Goal: Transaction & Acquisition: Subscribe to service/newsletter

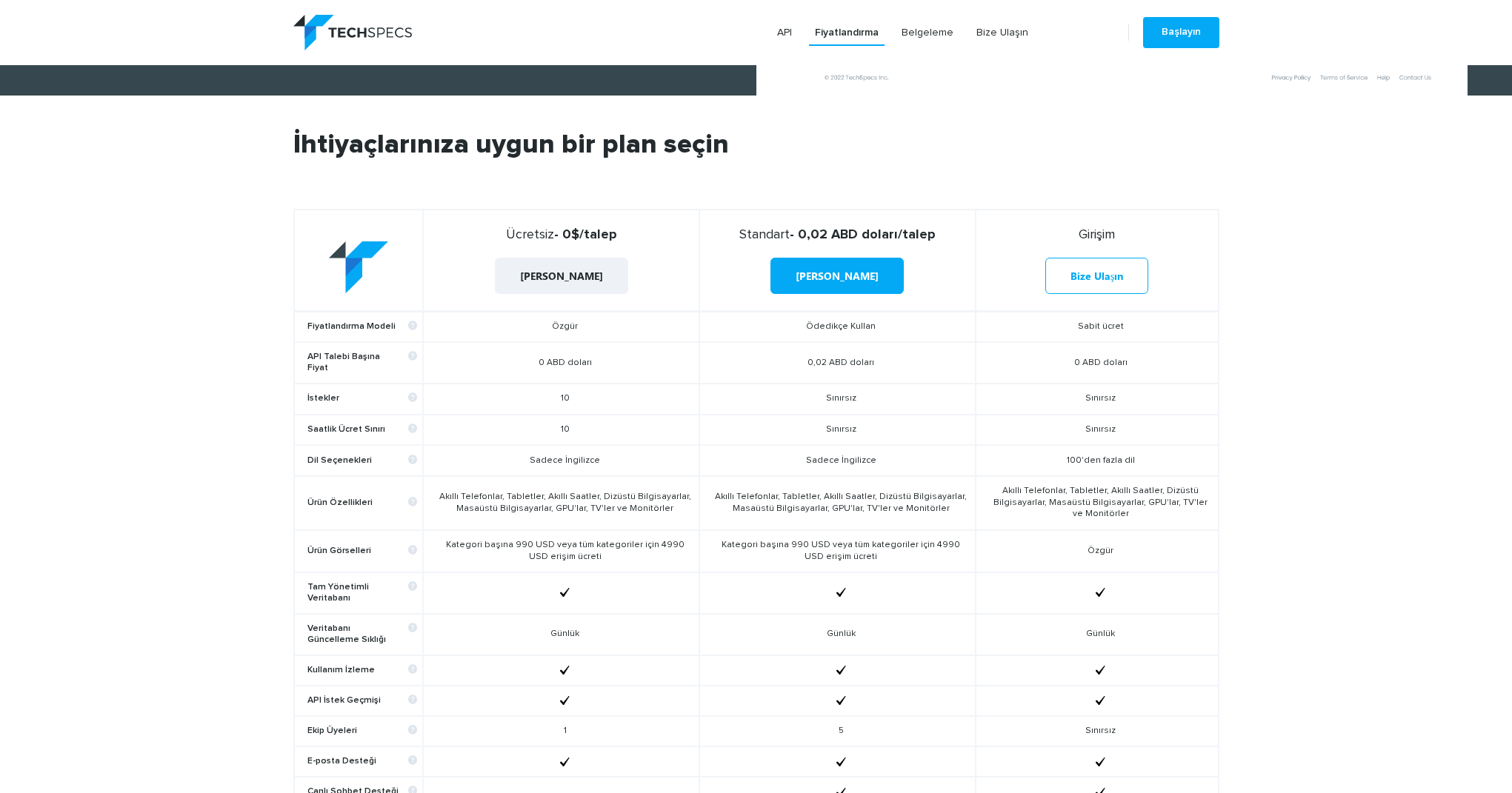
scroll to position [504, 0]
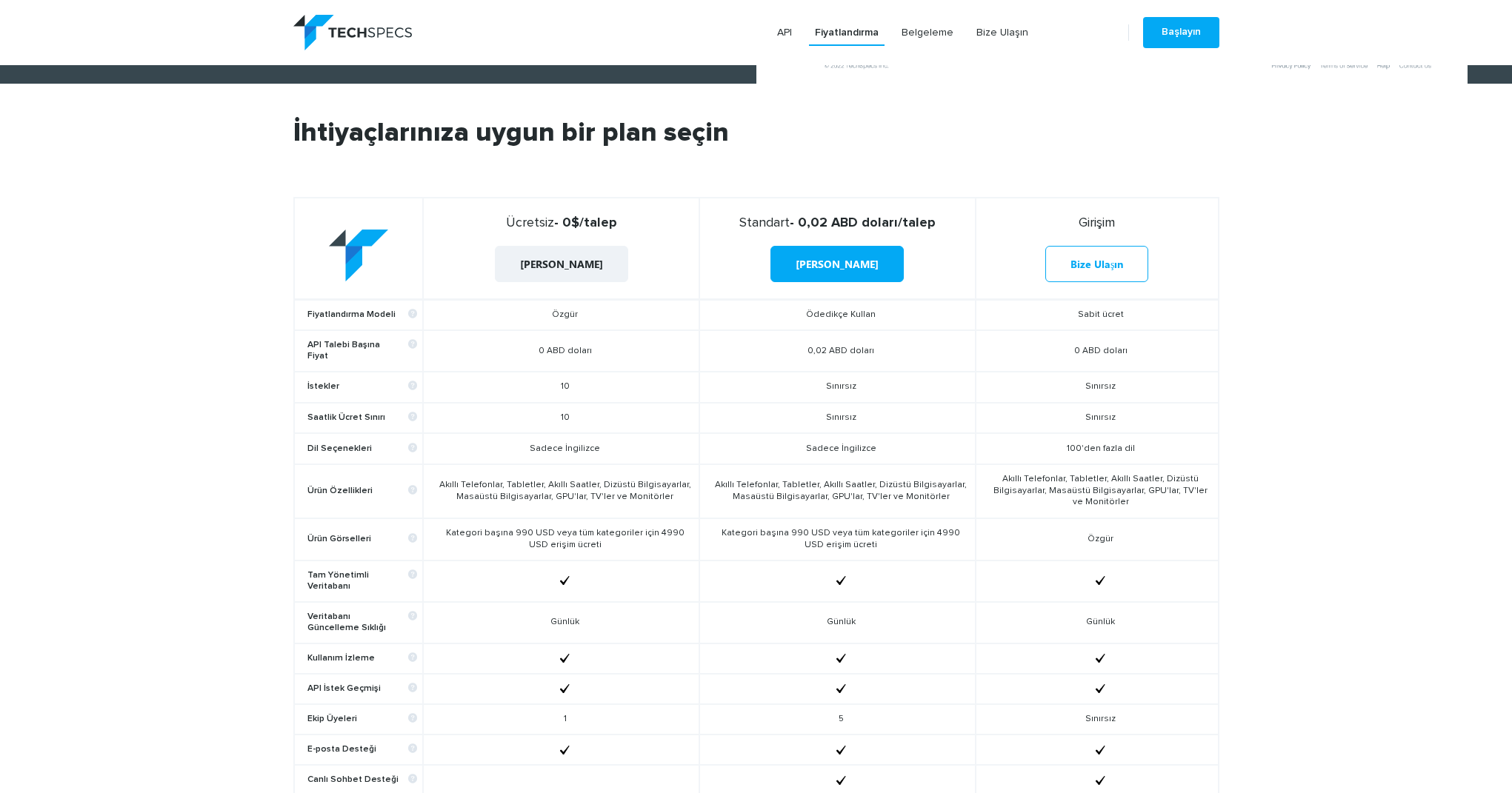
click at [847, 319] on font "Ödedikçe Kullan" at bounding box center [841, 314] width 70 height 9
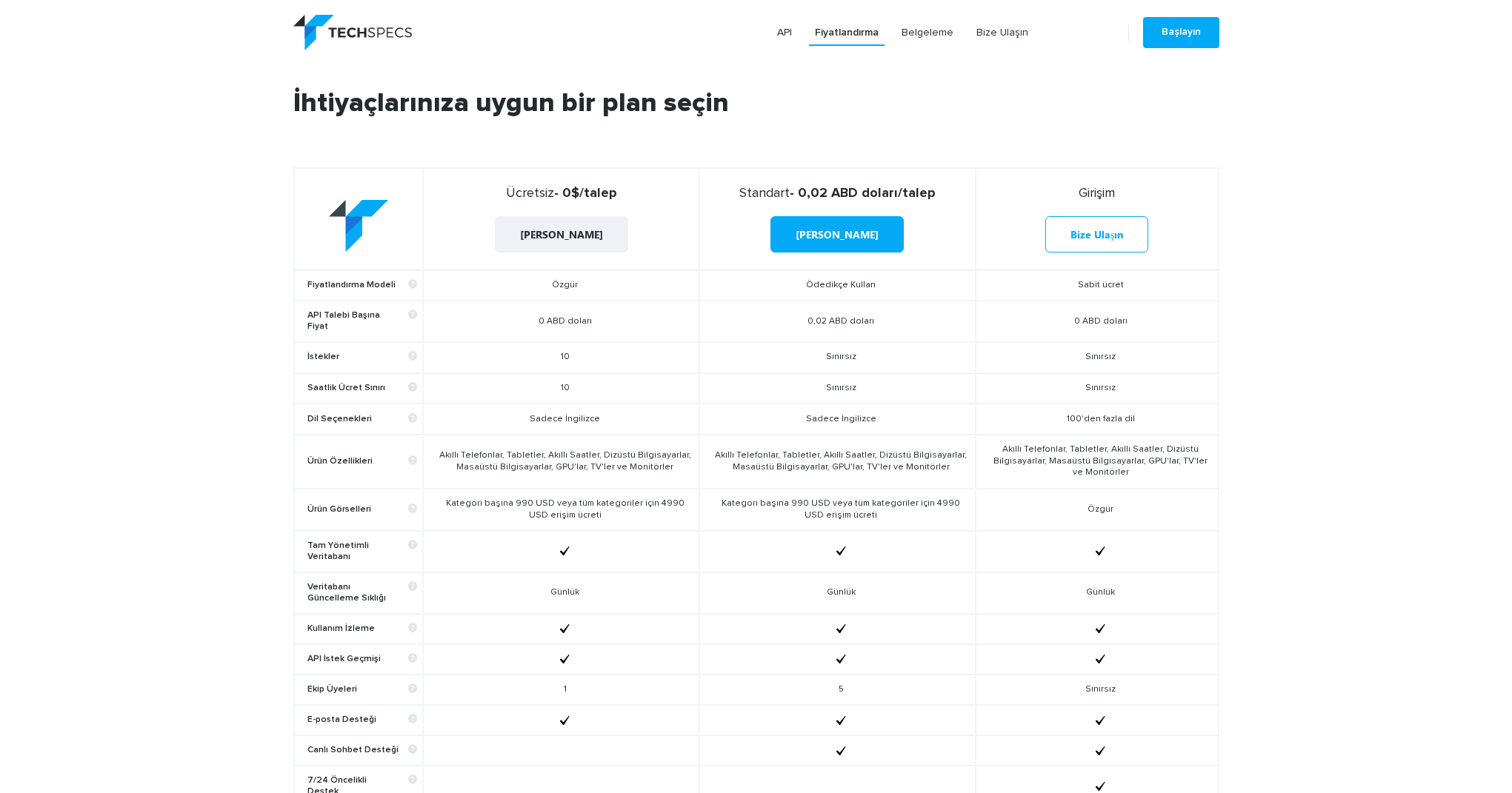
scroll to position [563, 0]
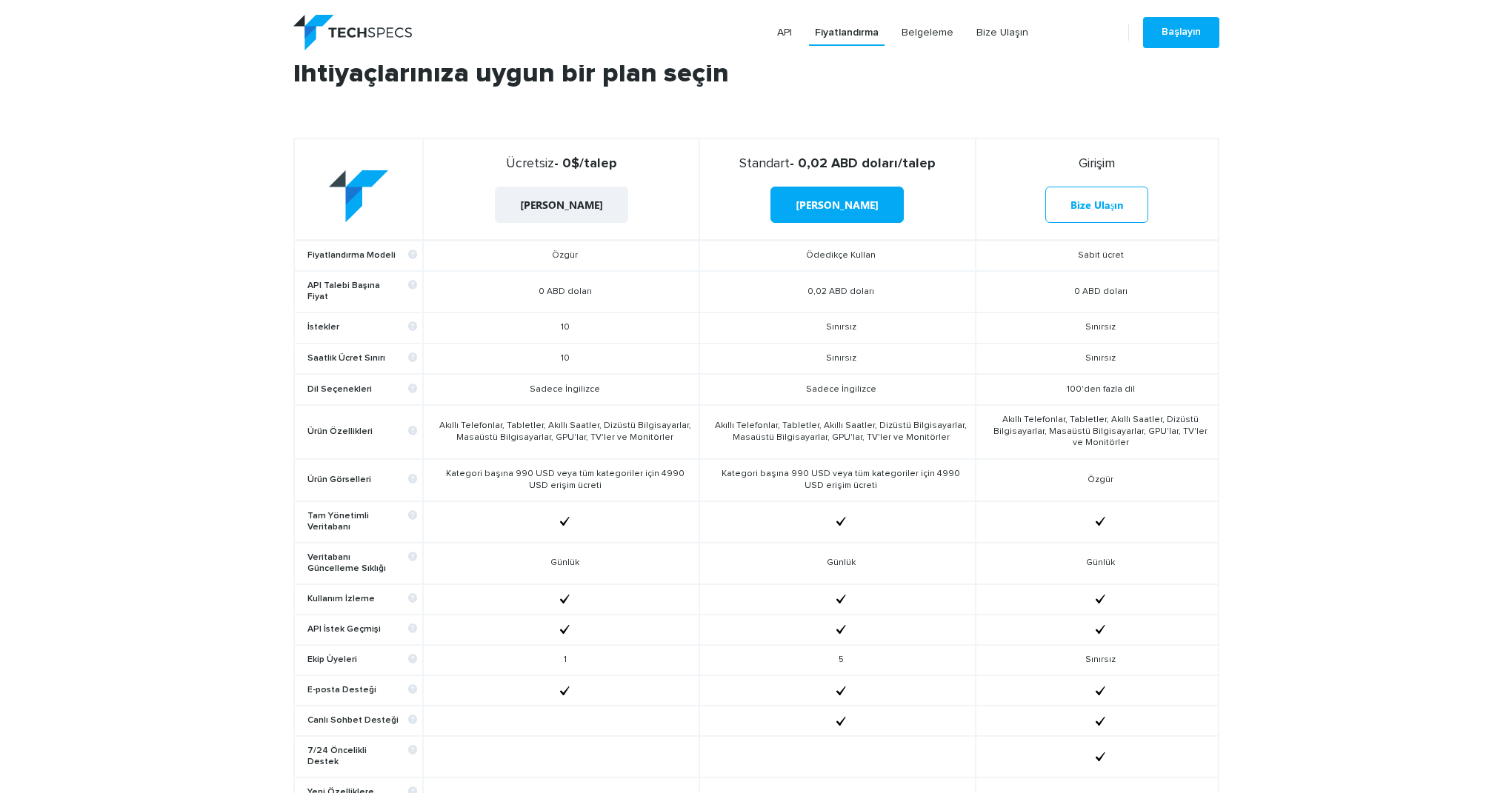
click at [835, 326] on font "Sınırsız" at bounding box center [840, 327] width 30 height 9
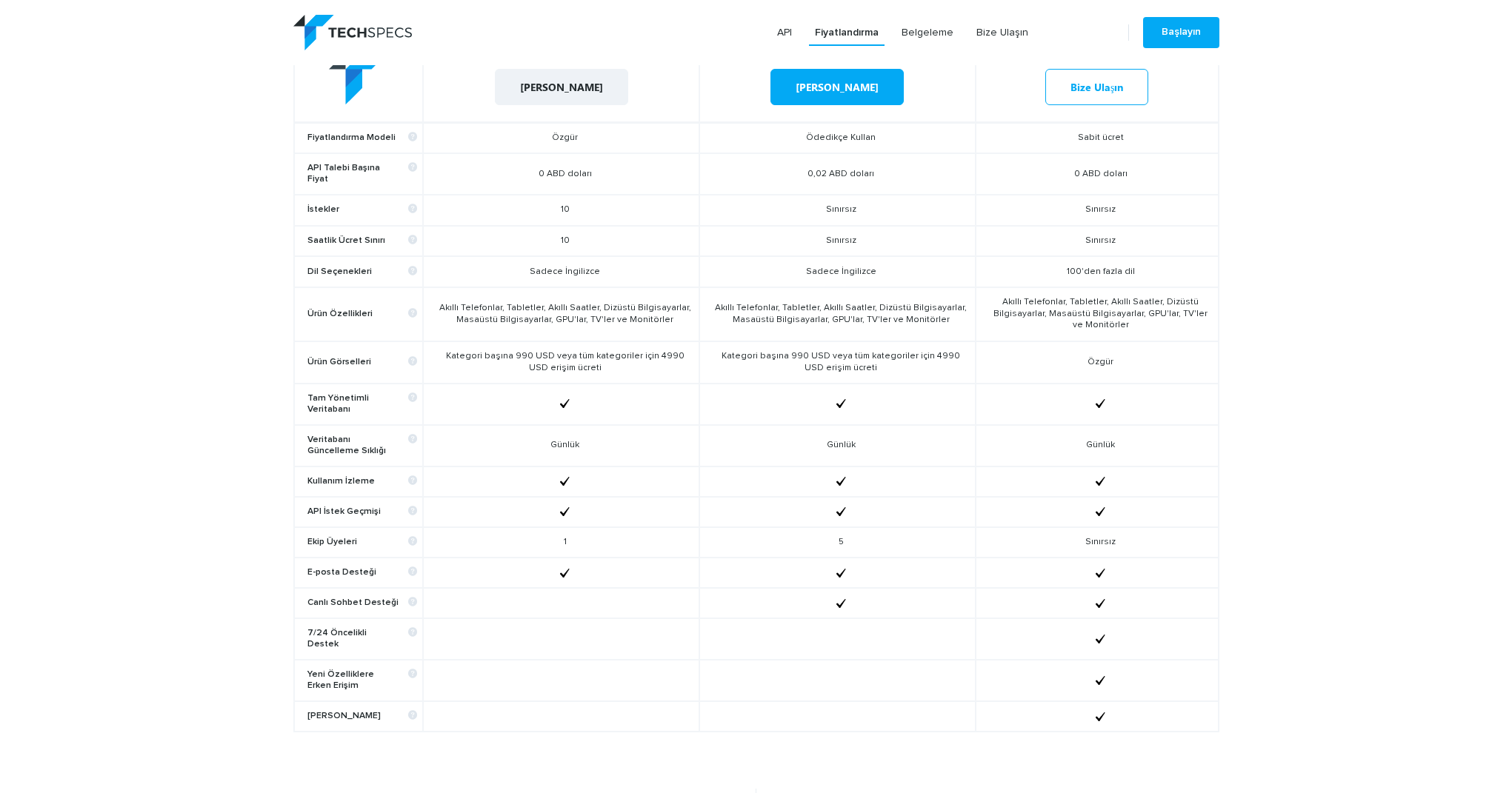
scroll to position [652, 0]
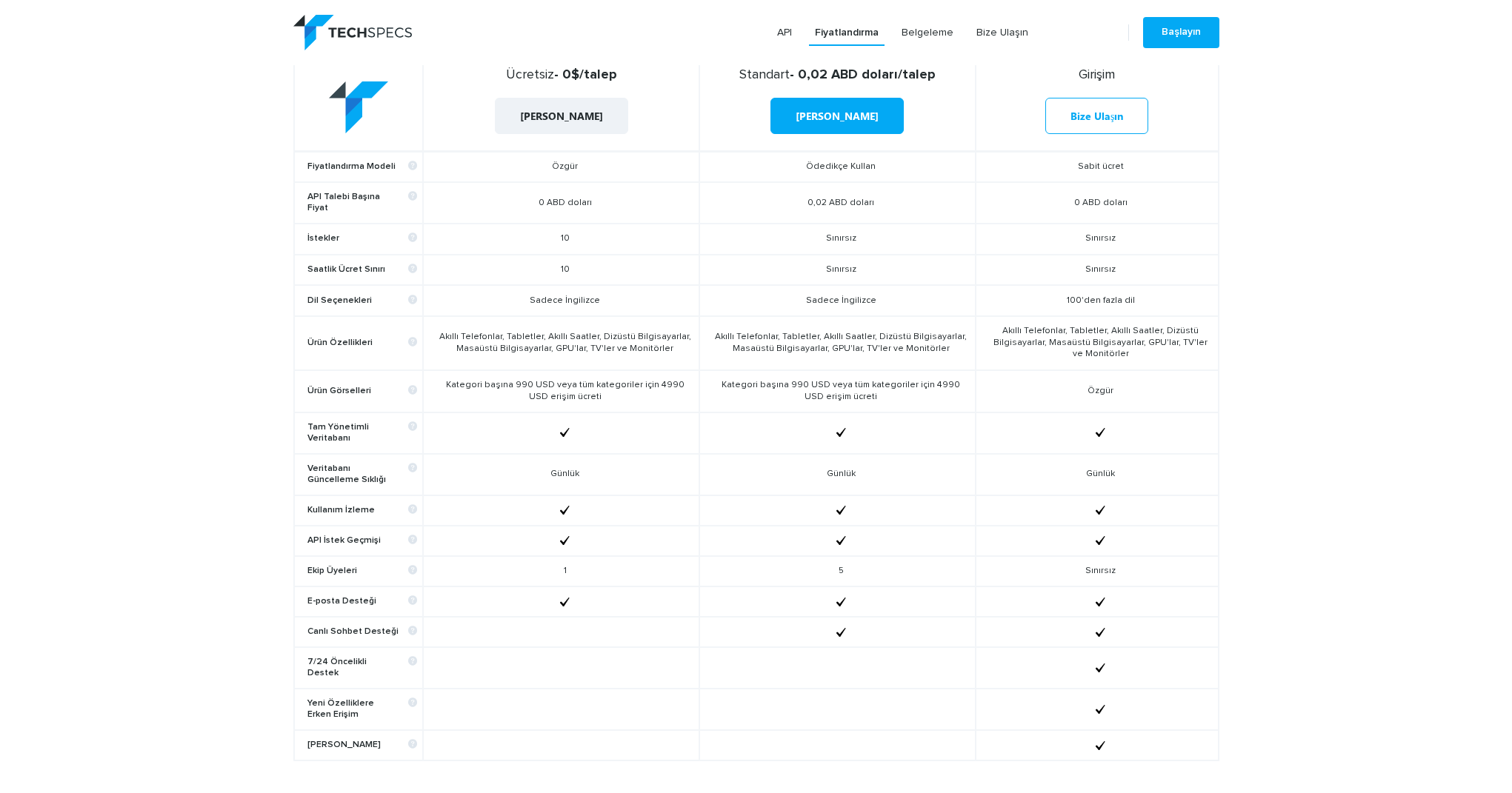
drag, startPoint x: 557, startPoint y: 242, endPoint x: 565, endPoint y: 242, distance: 8.0
click at [565, 242] on td "10" at bounding box center [561, 239] width 276 height 31
click at [557, 291] on td "Sadece İngilizce" at bounding box center [561, 301] width 276 height 31
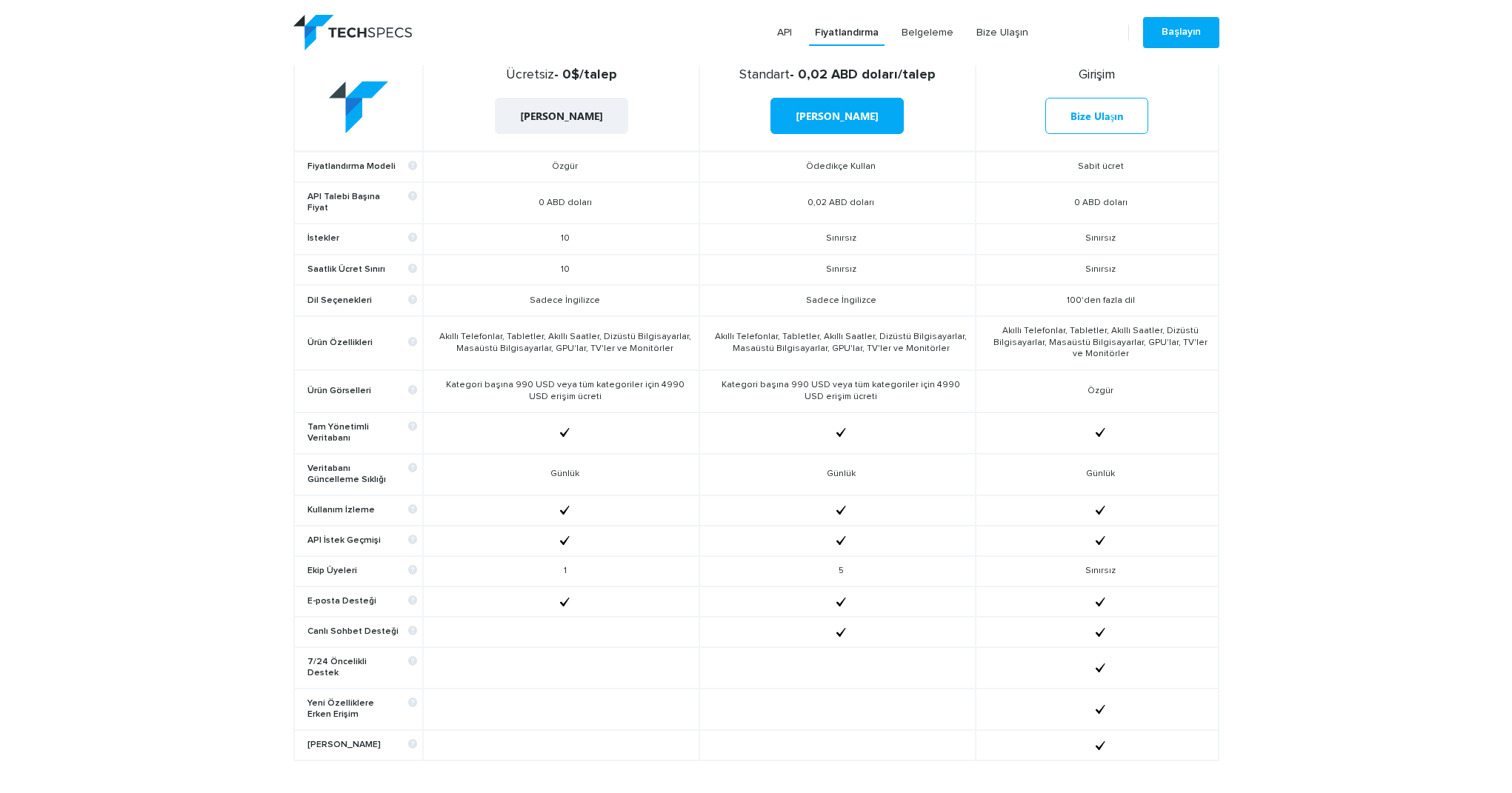
click at [554, 295] on td "Sadece İngilizce" at bounding box center [561, 301] width 276 height 31
click at [554, 295] on td "Sadece İngilizce" at bounding box center [561, 301] width 276 height 31
click at [531, 339] on font "Akıllı Telefonlar, Tabletler, Akıllı Saatler, Dizüstü Bilgisayarlar, Masaüstü B…" at bounding box center [565, 340] width 252 height 21
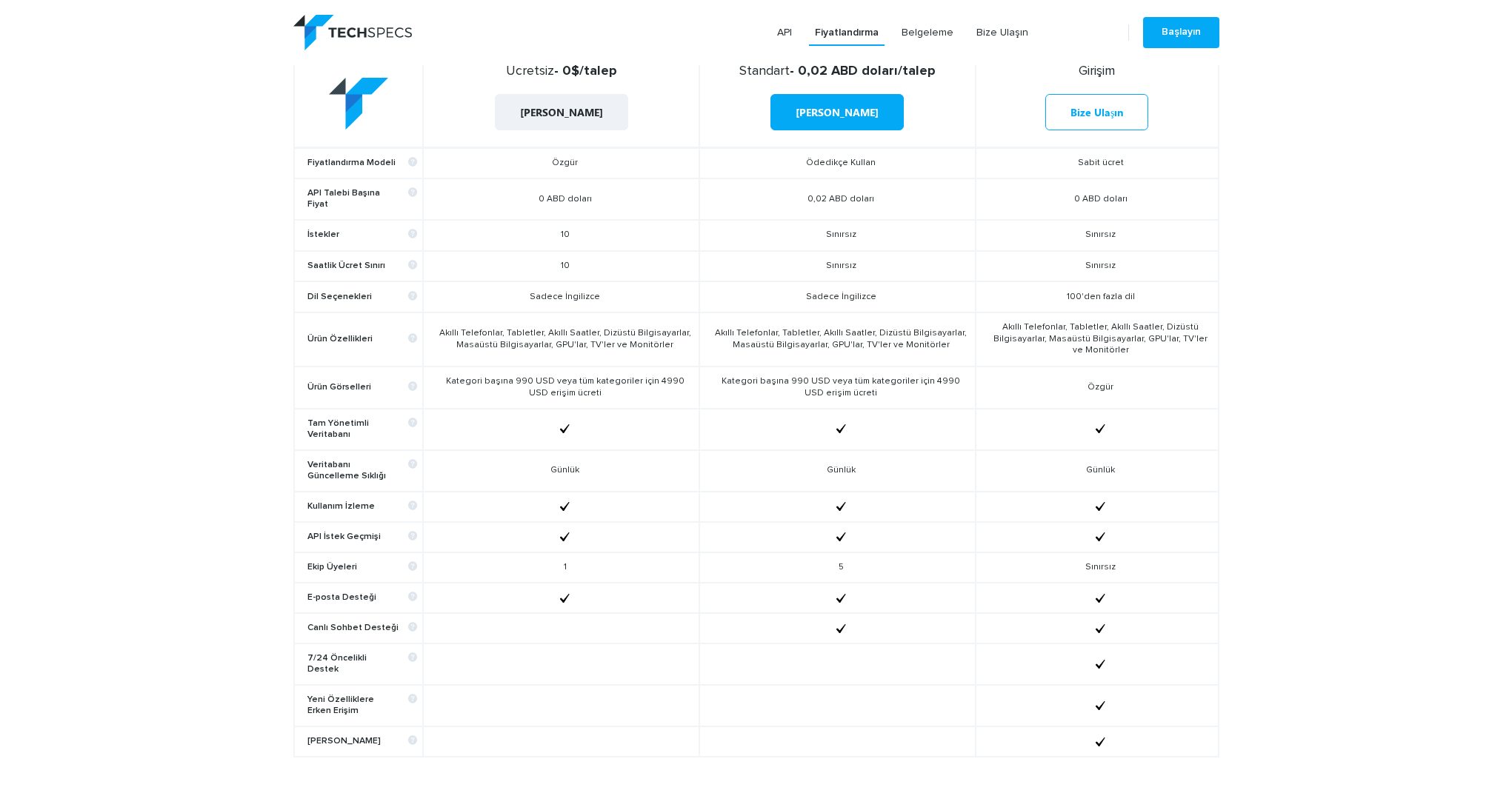
click at [531, 339] on font "Akıllı Telefonlar, Tabletler, Akıllı Saatler, Dizüstü Bilgisayarlar, Masaüstü B…" at bounding box center [565, 340] width 252 height 21
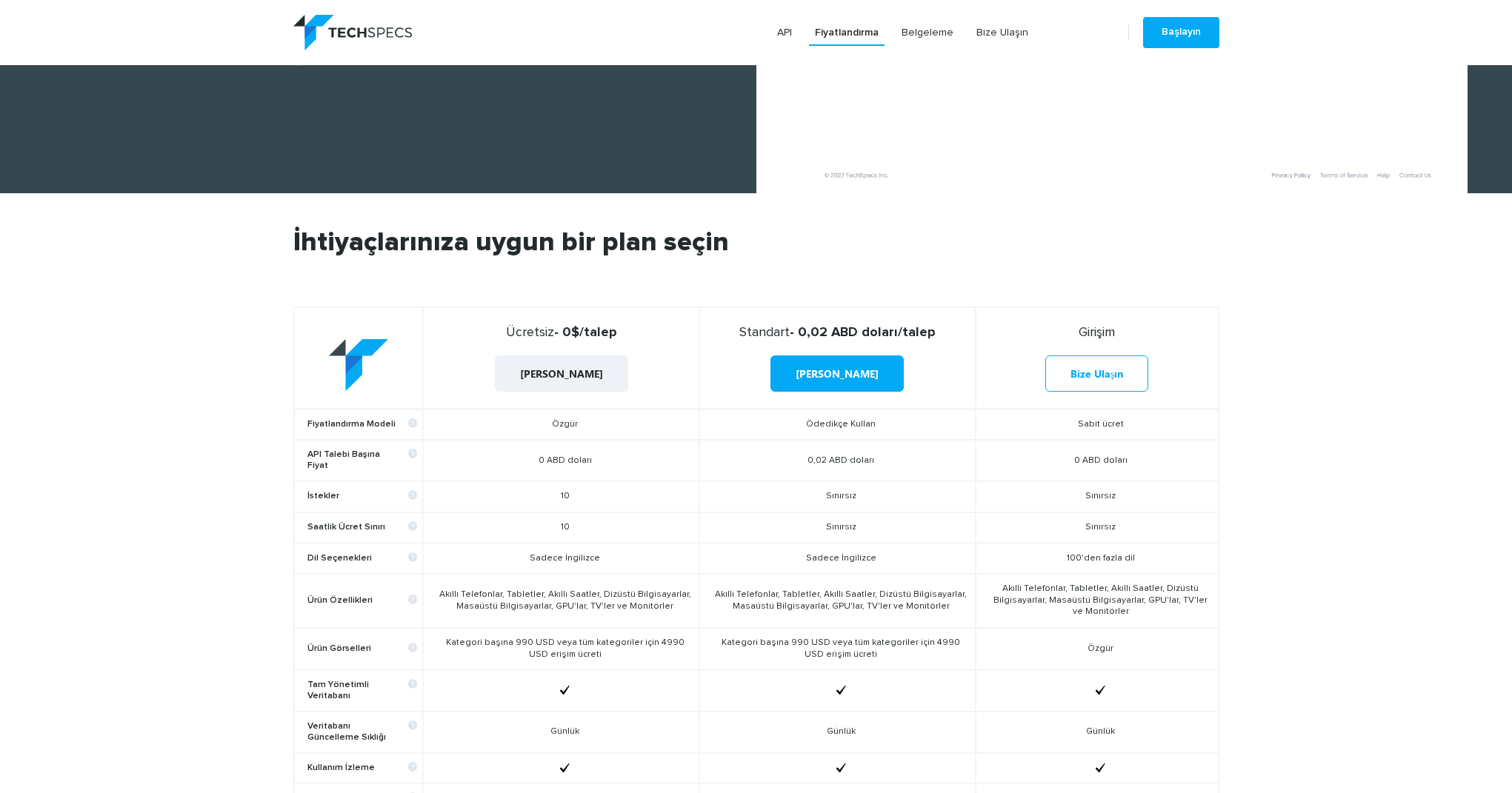
scroll to position [384, 0]
